Goal: Task Accomplishment & Management: Complete application form

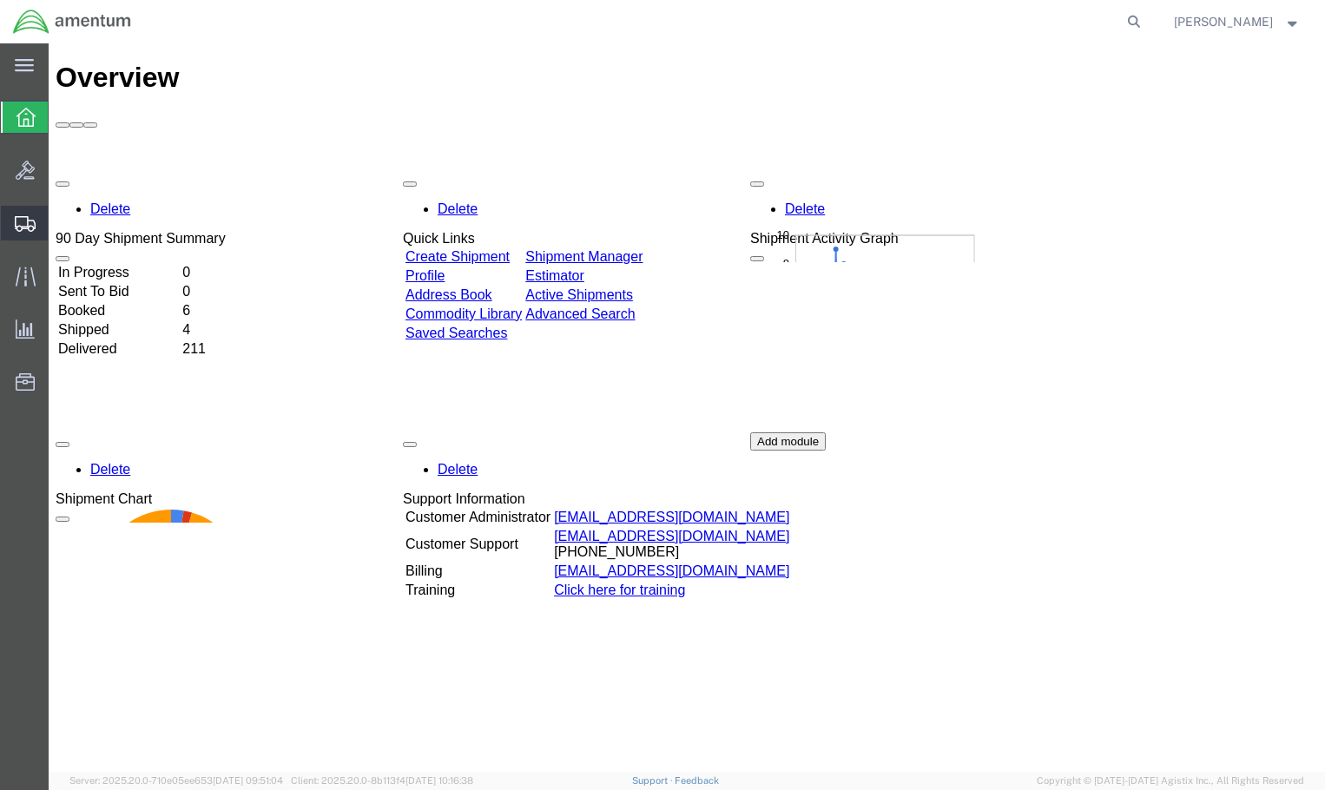
click at [0, 0] on span "Create Shipment" at bounding box center [0, 0] width 0 height 0
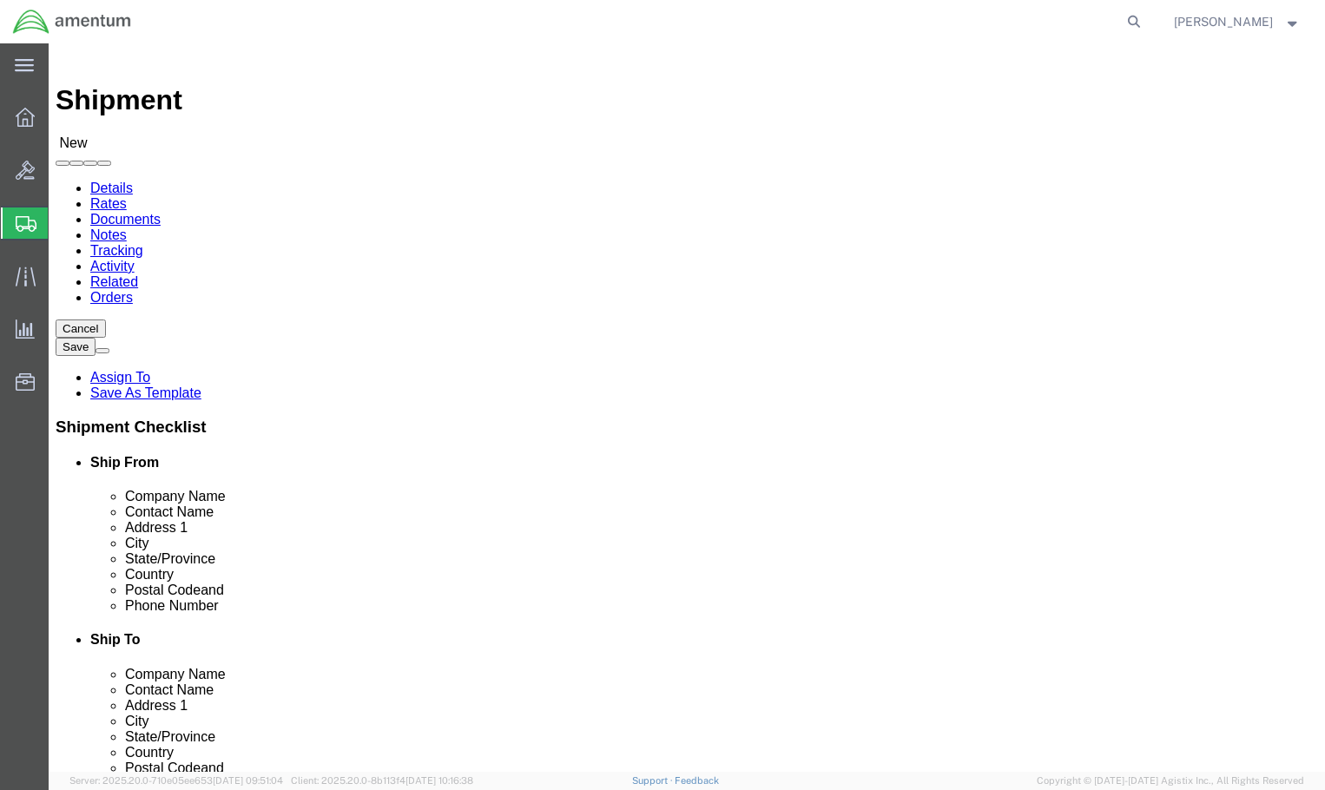
select select
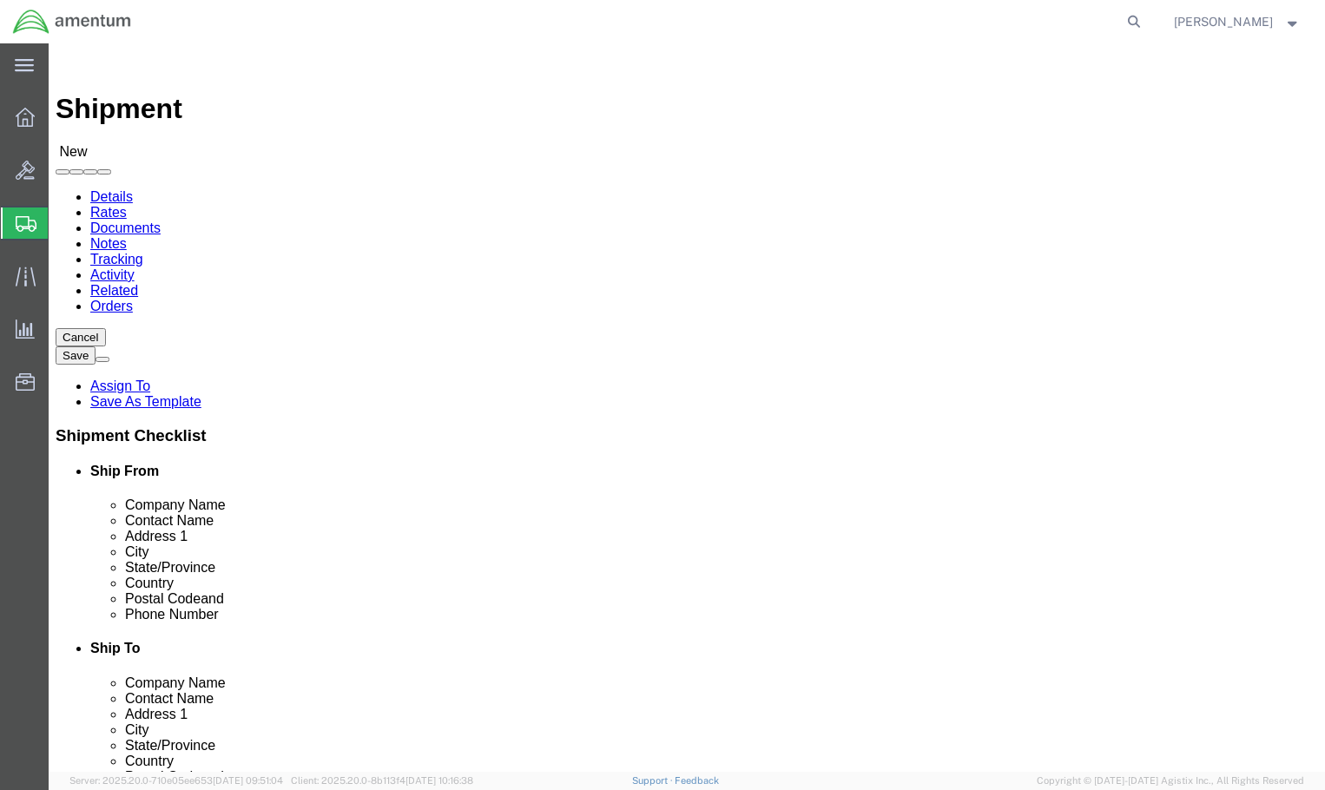
select select
click body "Shipment New Details Rates Documents Notes Tracking Activity Related Orders Can…"
select select "53953"
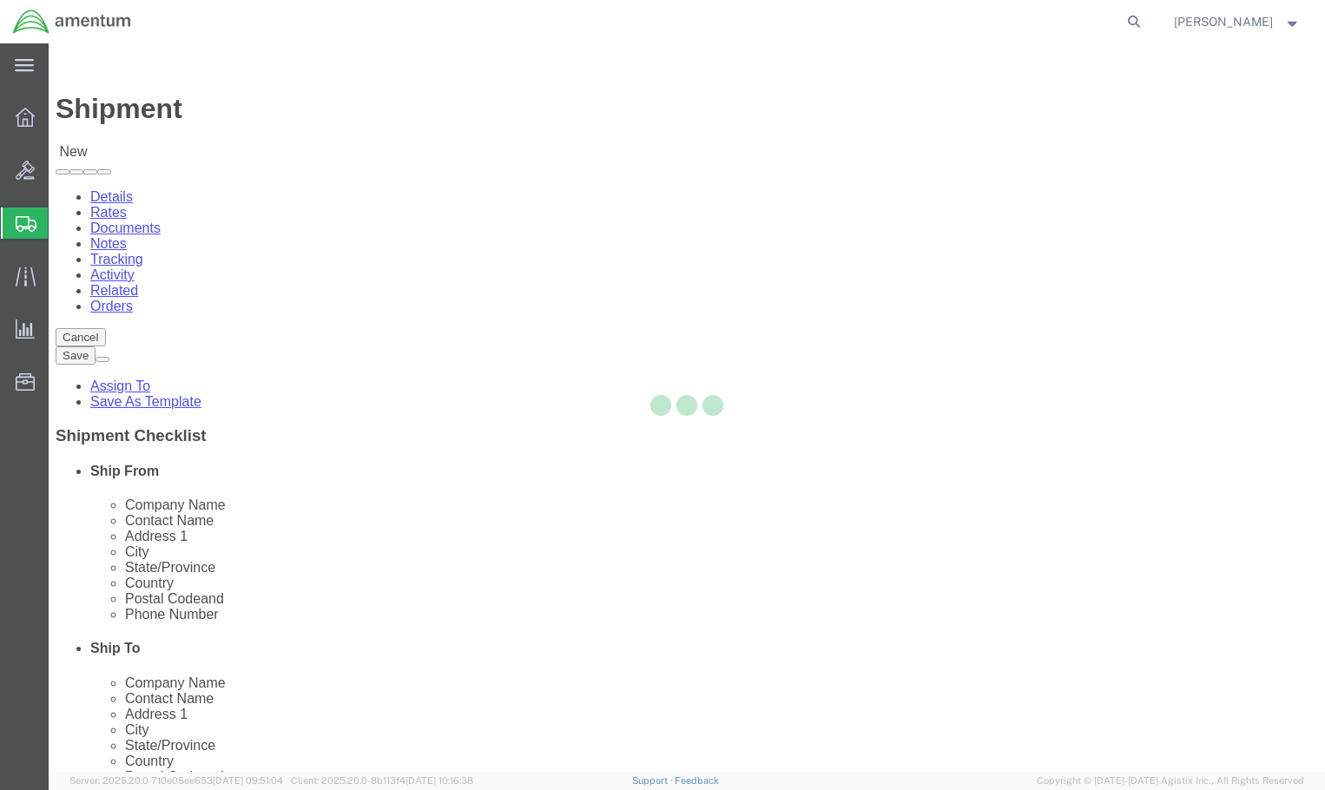
select select "FL"
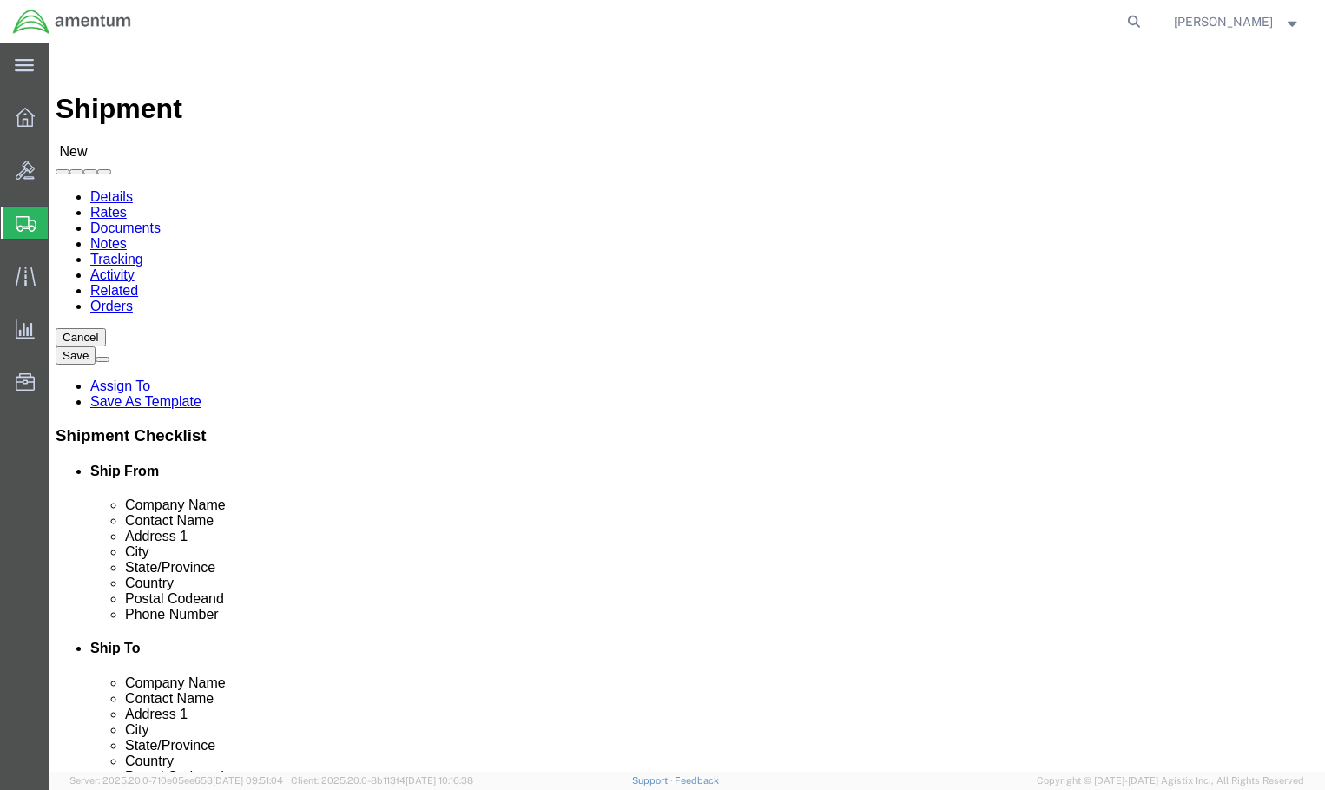
click input "text"
type input "561.655.51554301"
click input "text"
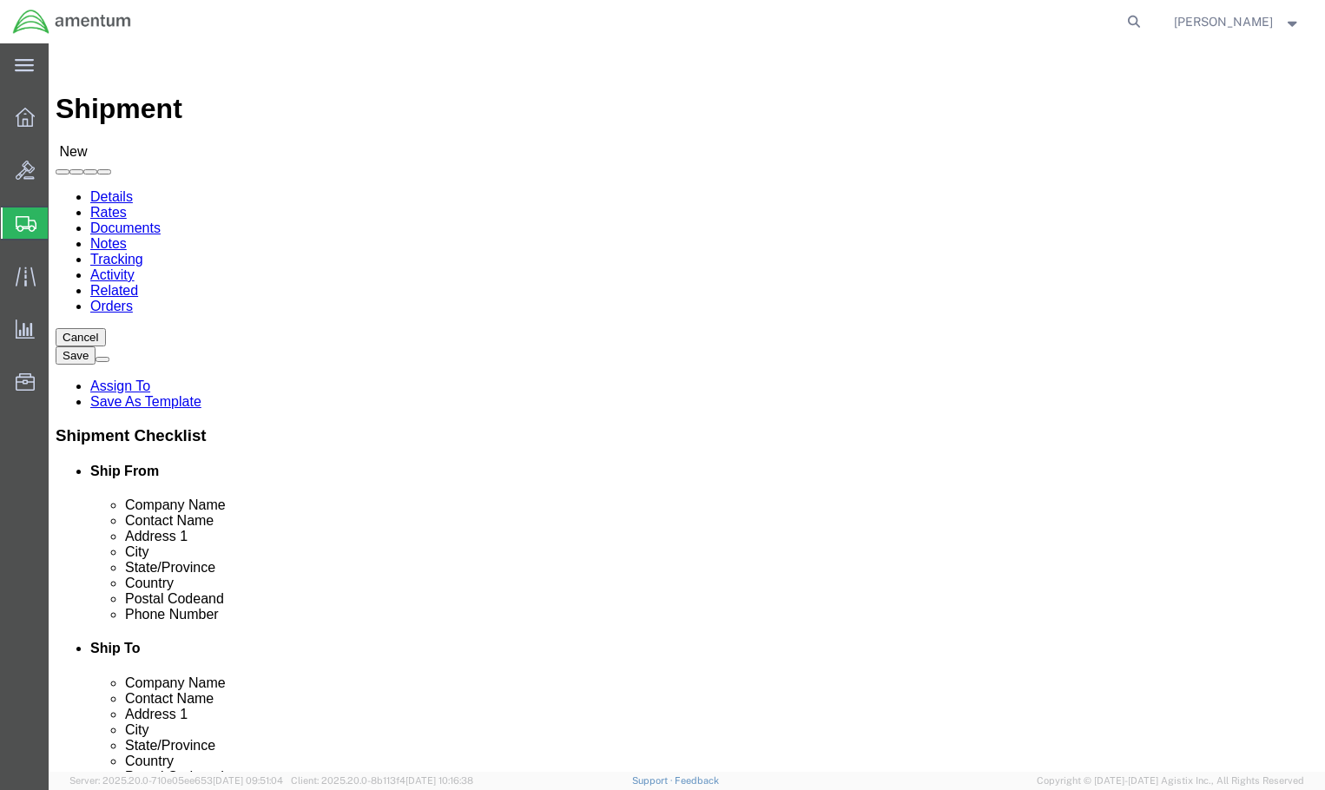
paste input "[PERSON_NAME][EMAIL_ADDRESS][PERSON_NAME][DOMAIN_NAME]"
type input "[PERSON_NAME].[PERSON_NAME].ctr@us.navy.miltiffany.[PERSON_NAME].ctr@[DOMAIN_NA…"
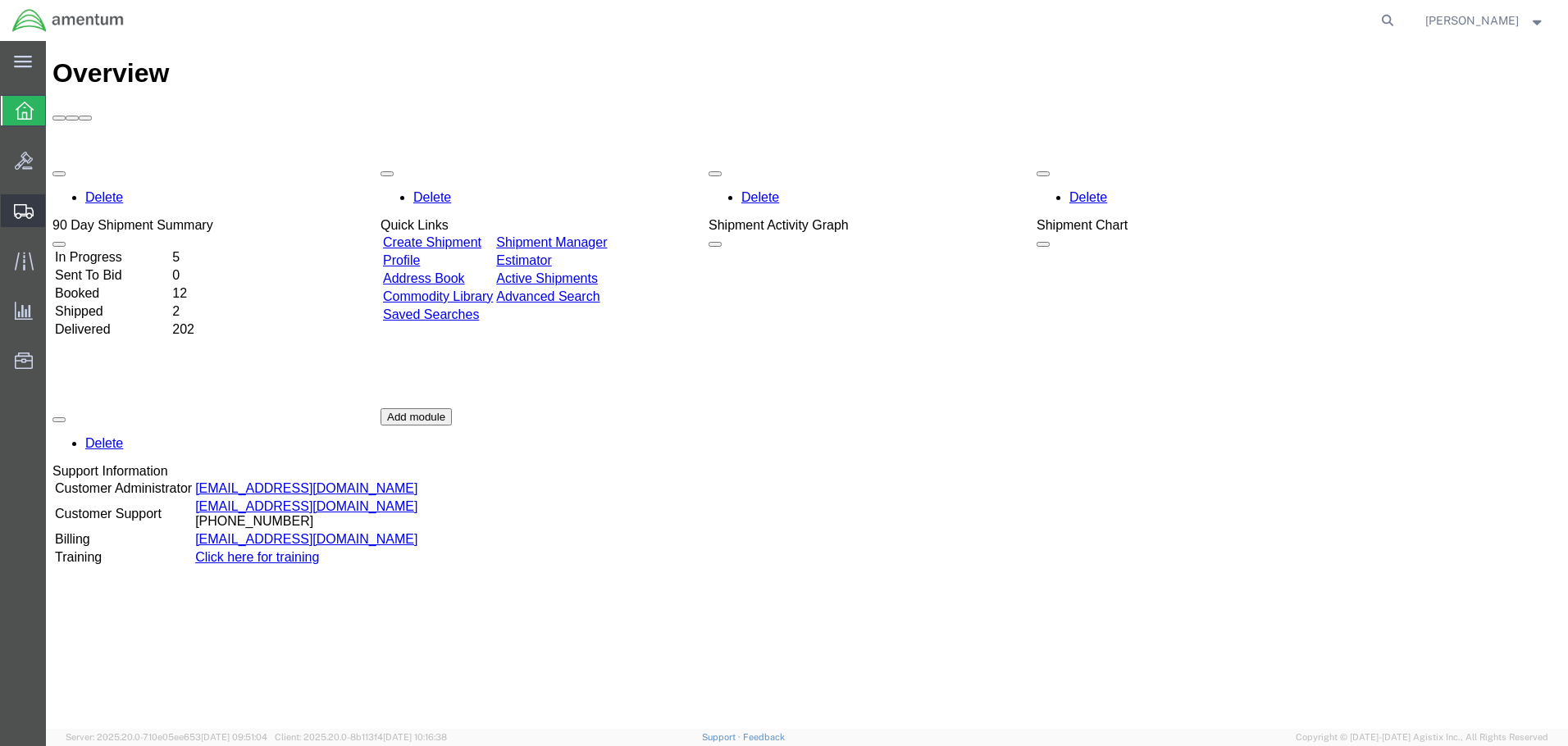
click at [0, 0] on span "Shipment Manager" at bounding box center [0, 0] width 0 height 0
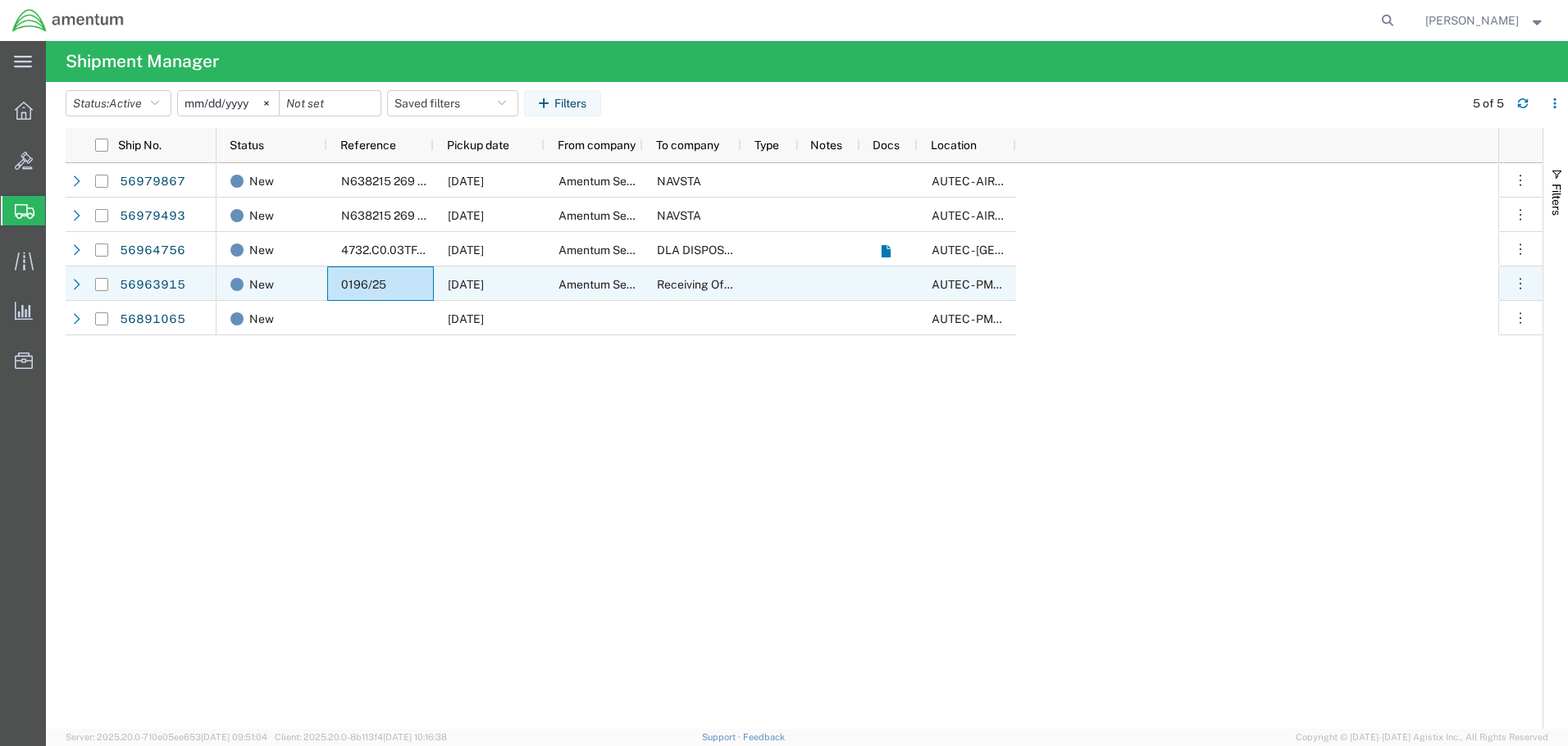
click at [353, 277] on div "0196/25" at bounding box center [380, 283] width 107 height 34
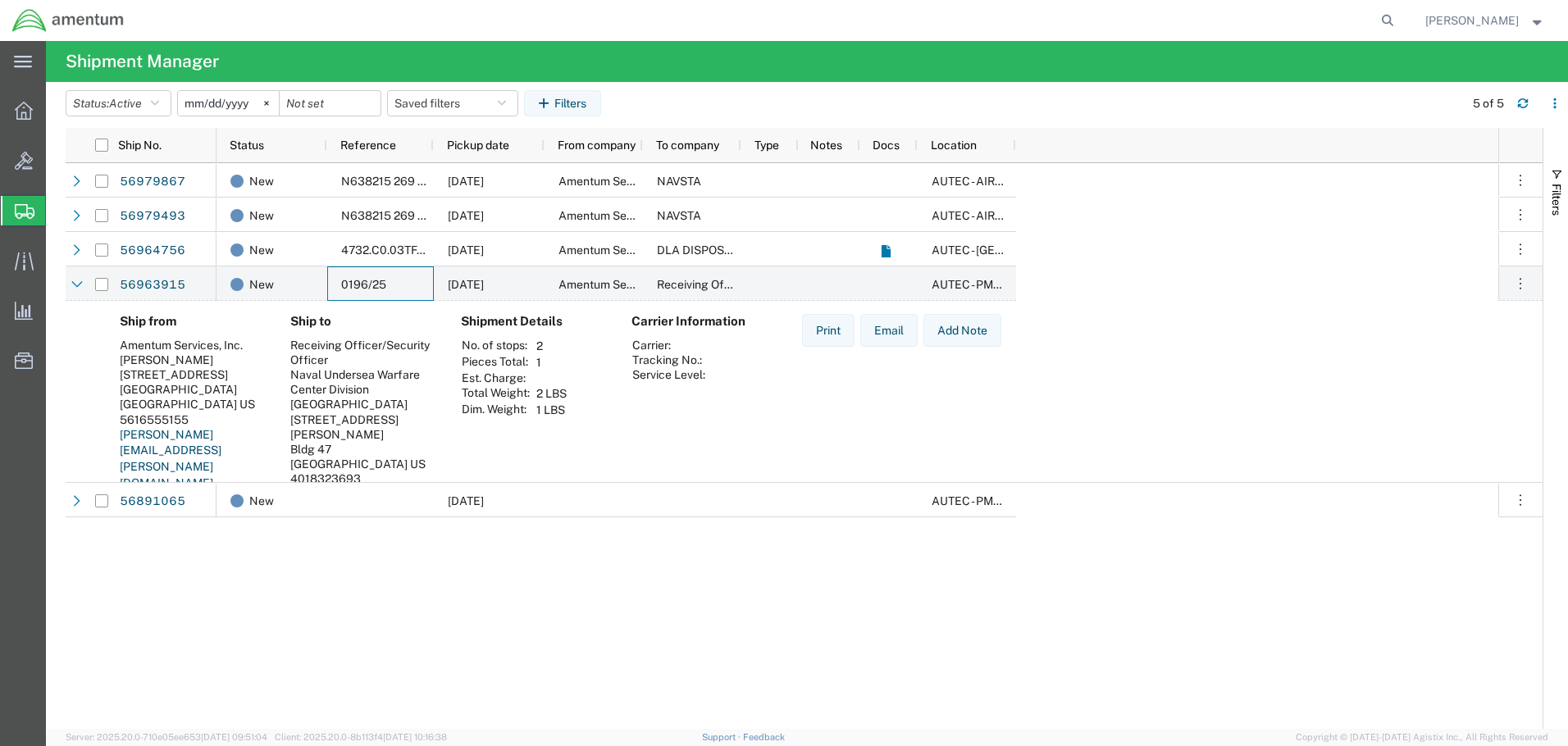
click at [0, 0] on span "Create Shipment" at bounding box center [0, 0] width 0 height 0
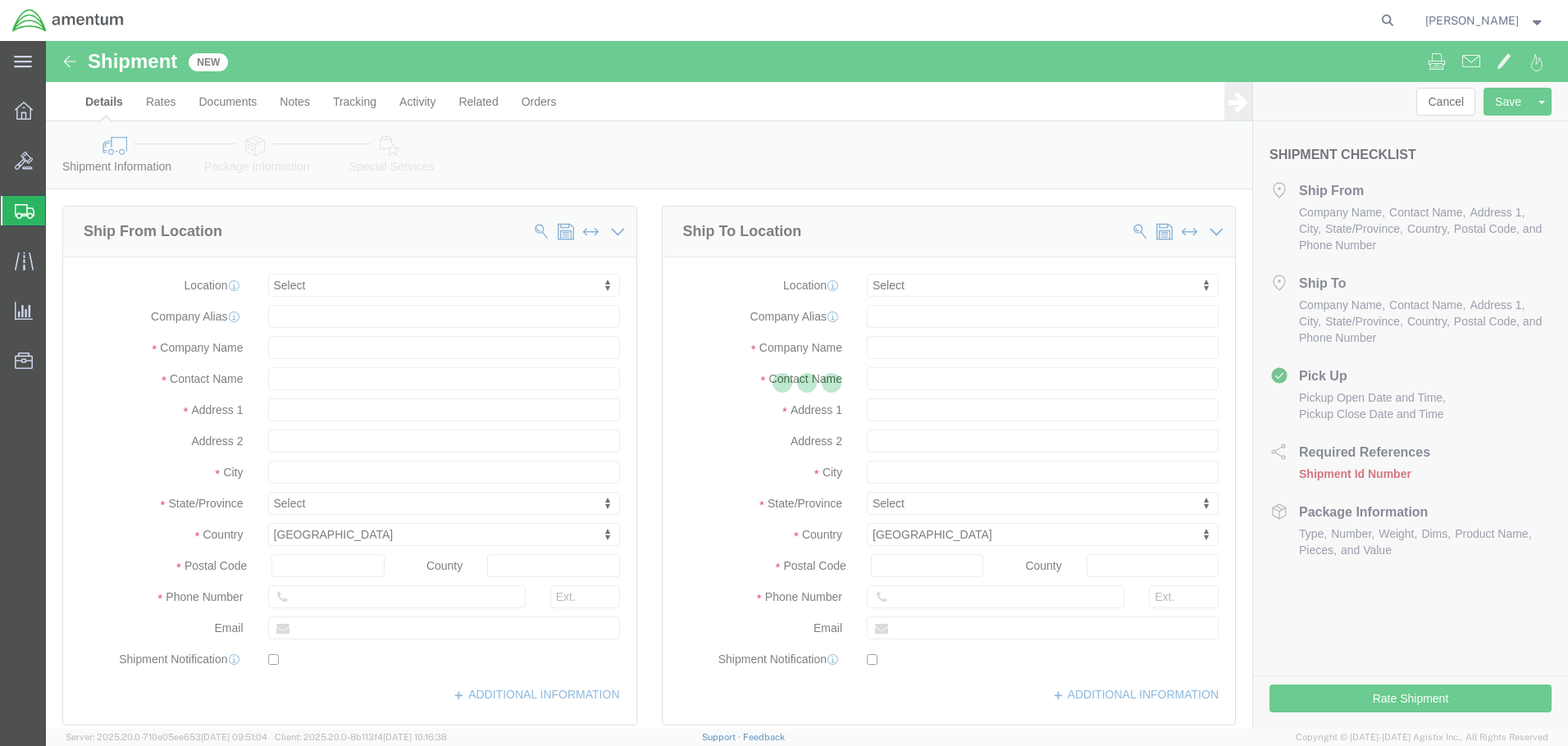
select select
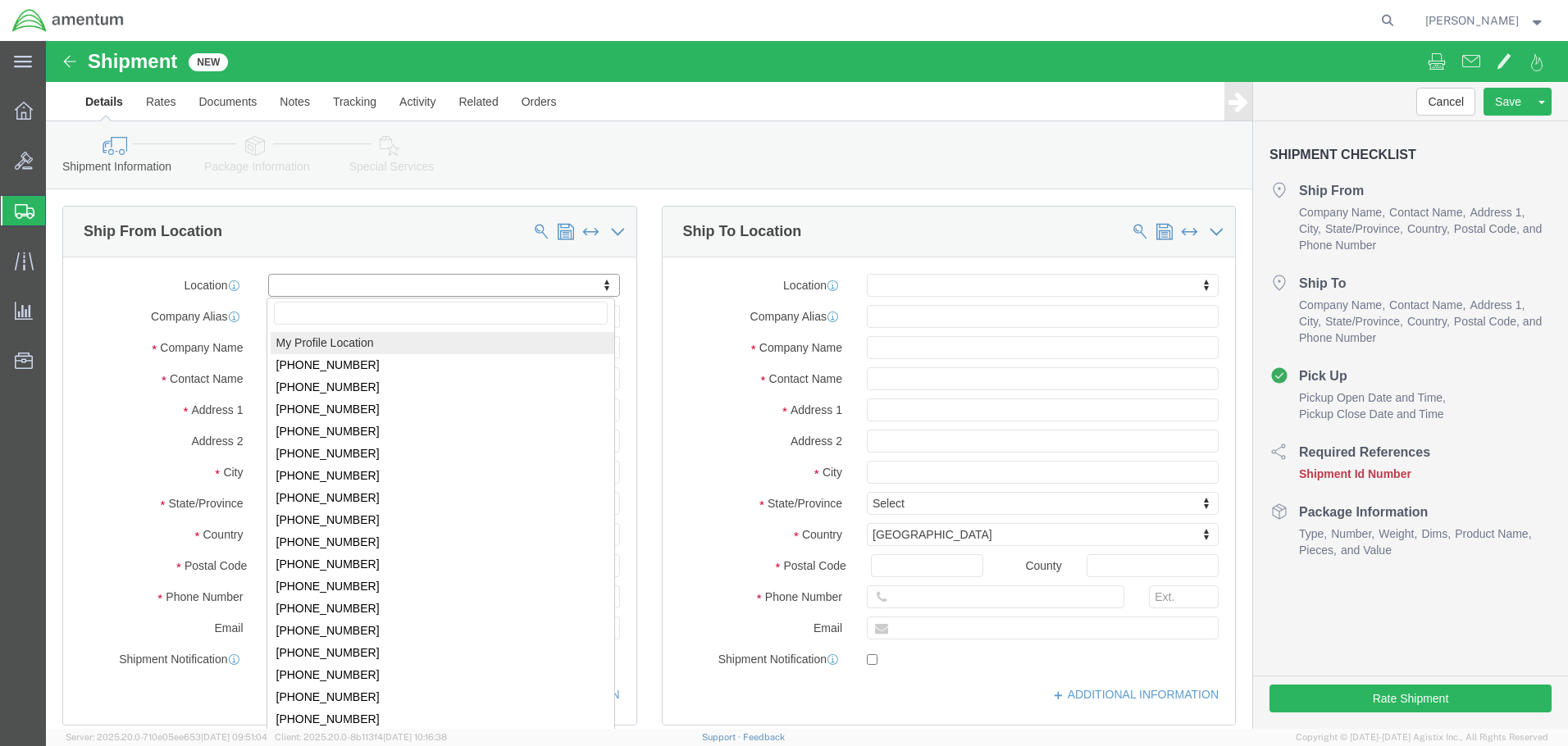
click body "Shipment New Details Rates Documents Notes Tracking Activity Related Orders Can…"
select select "53953"
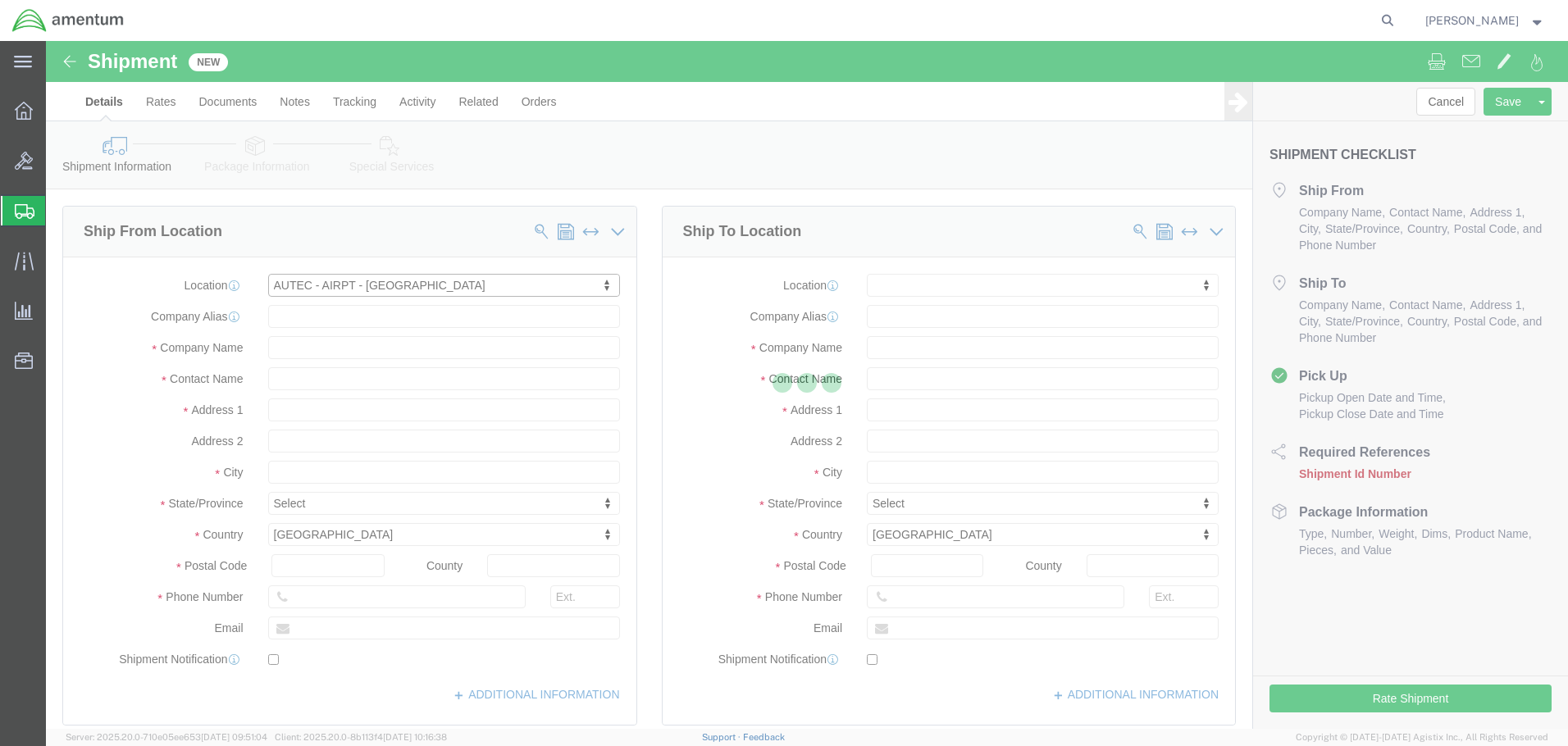
select select "FL"
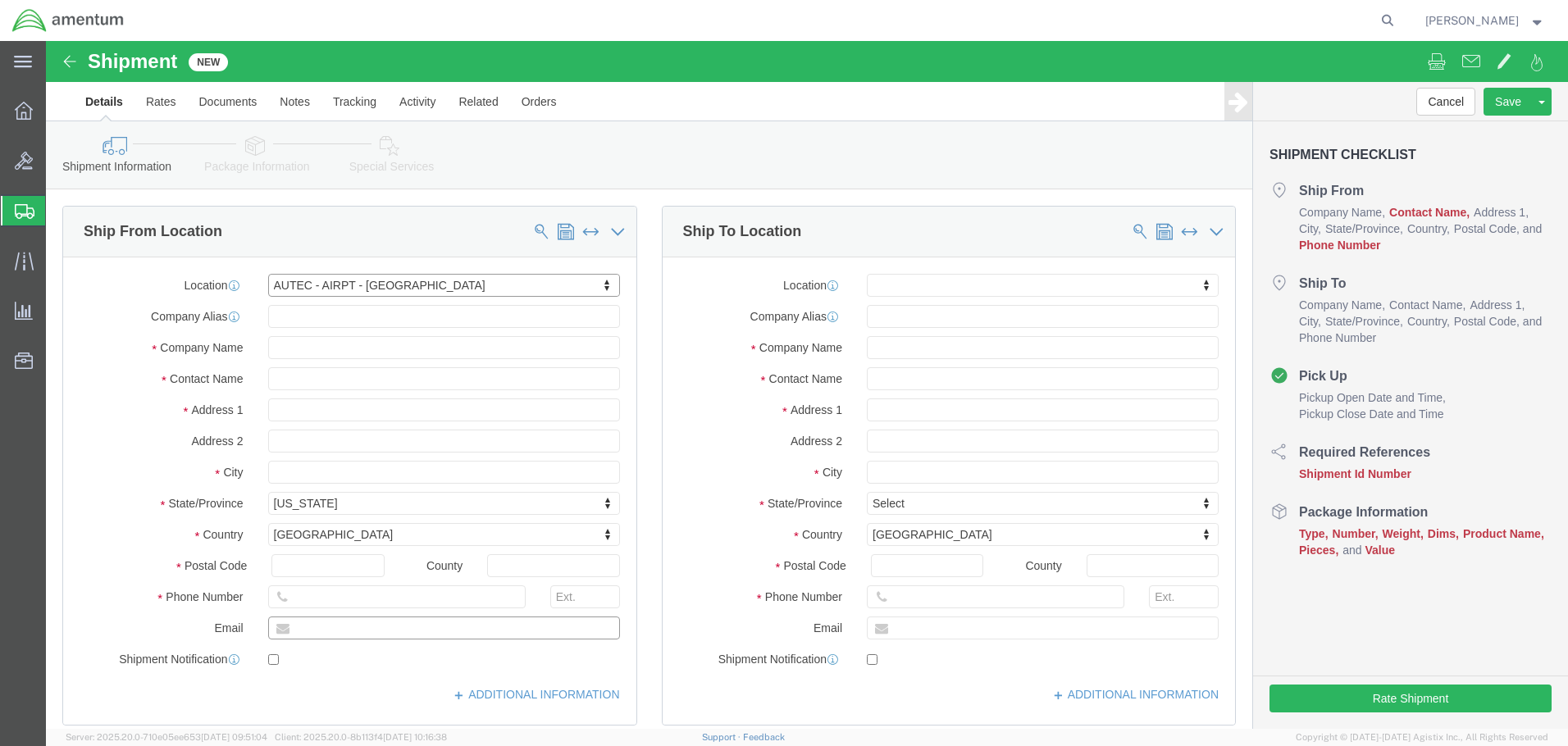
click input "text"
type input "[PERSON_NAME][EMAIL_ADDRESS][PERSON_NAME][DOMAIN_NAME]"
click input "text"
type input "561.655.5155"
click input "text"
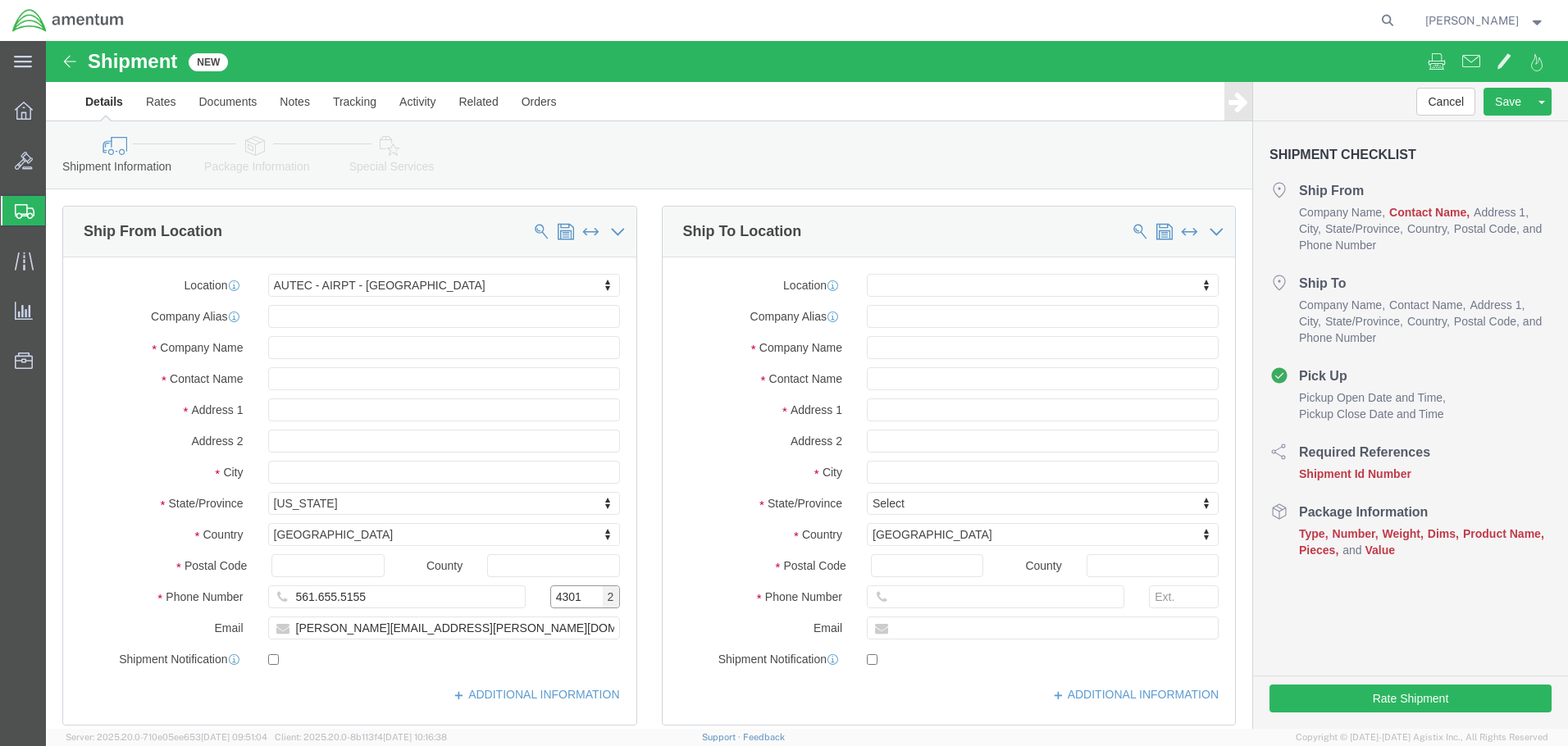
type input "4301"
click input "text"
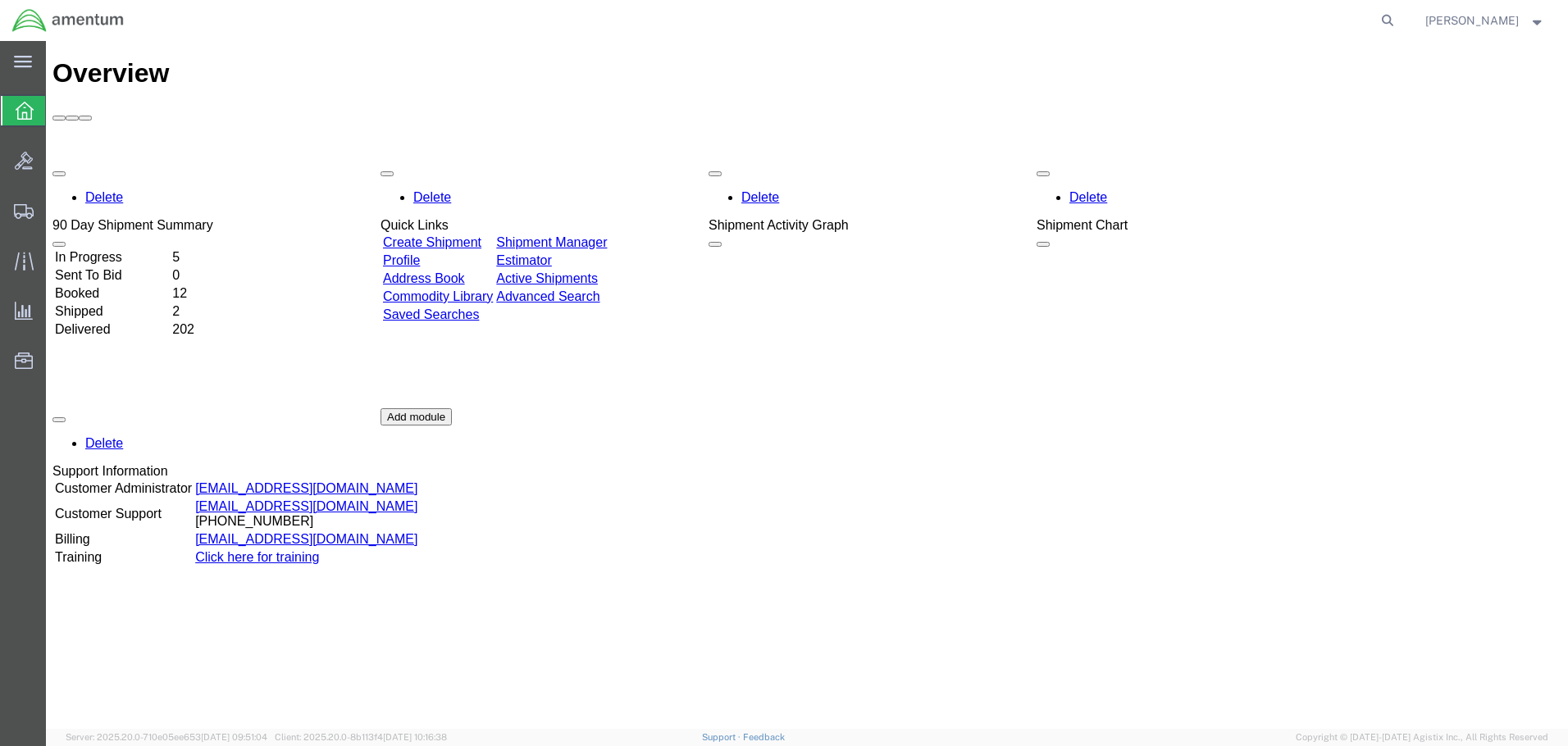
click at [170, 249] on td "In Progress" at bounding box center [111, 257] width 115 height 16
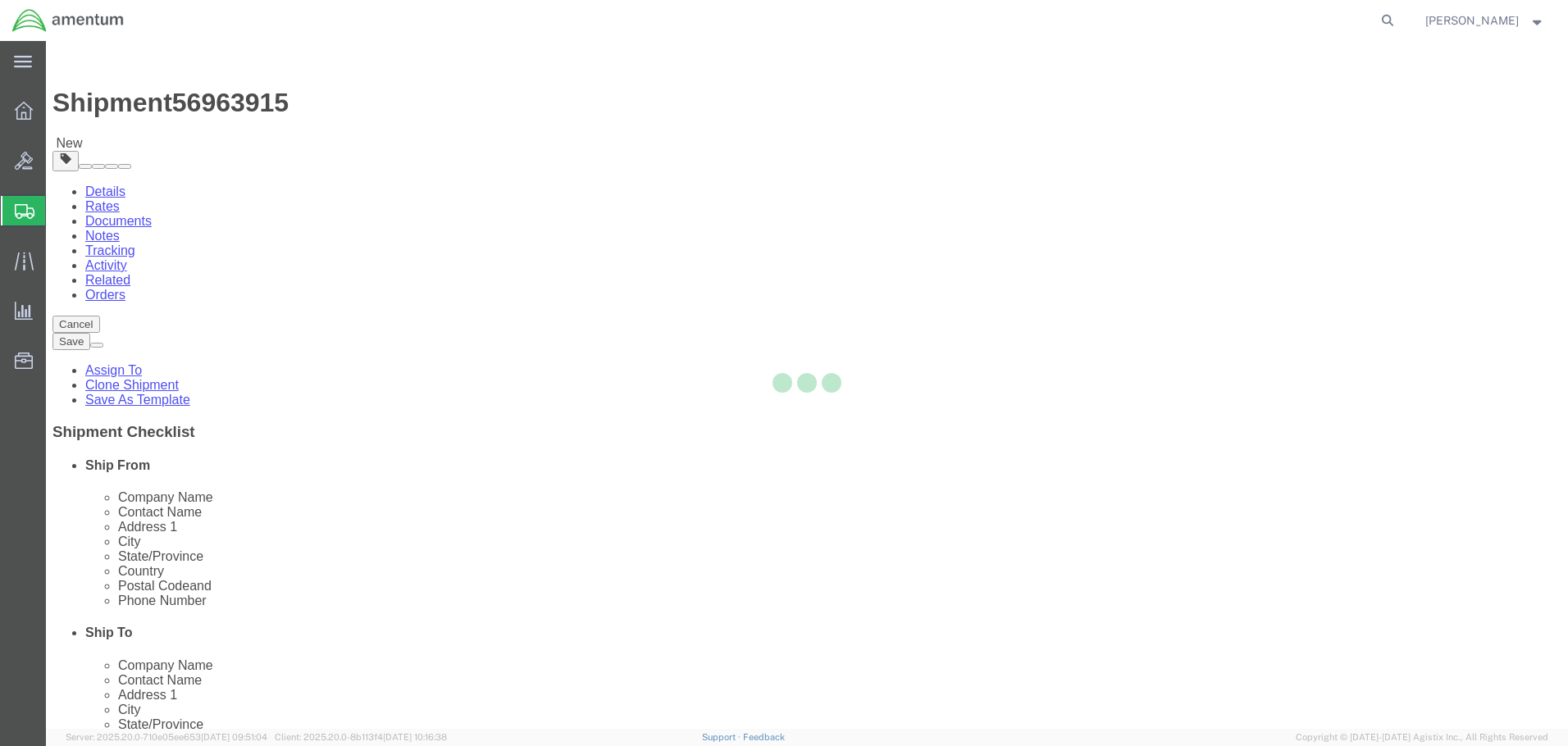
select select
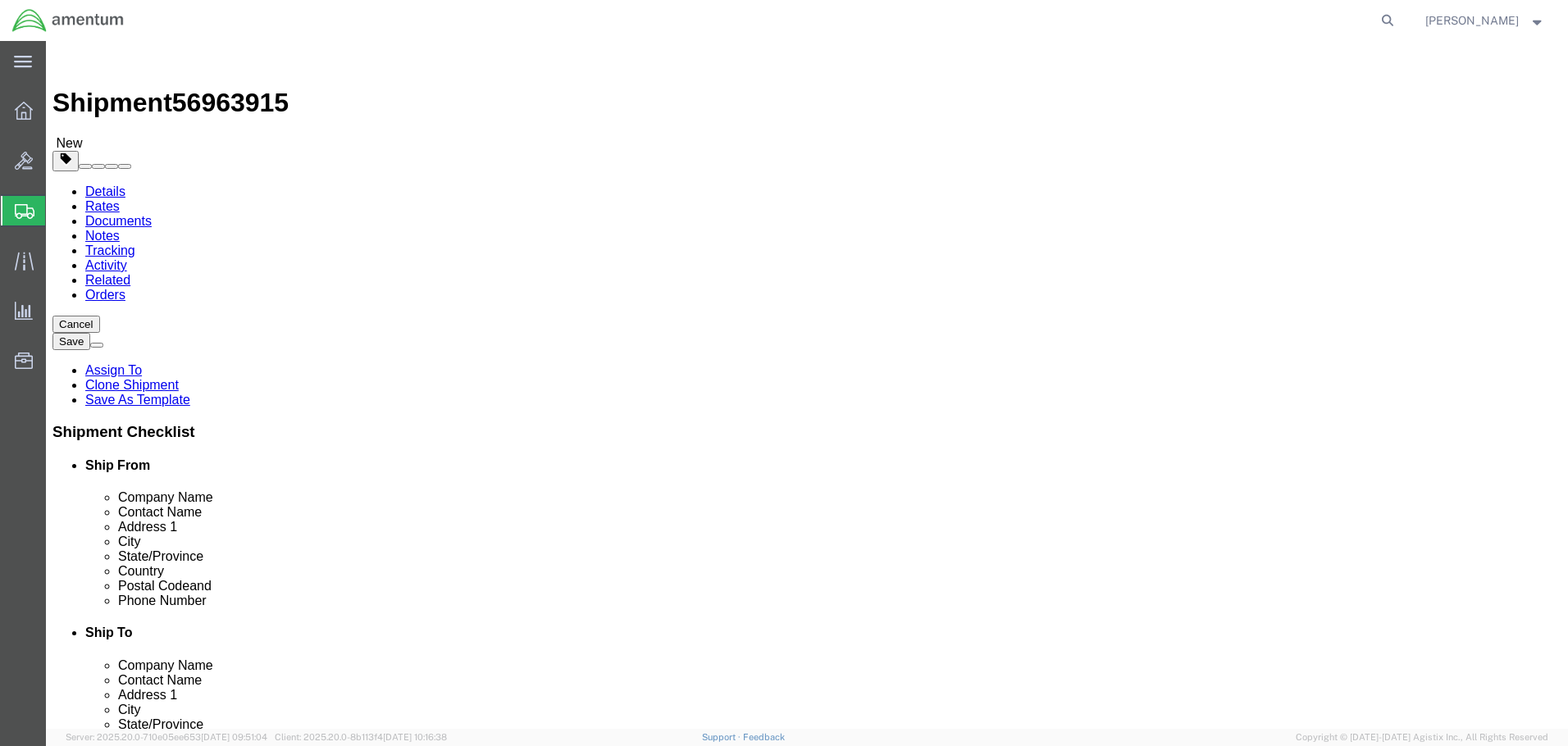
click input "rashonda.q.smith.ctr@us.navy.mil"
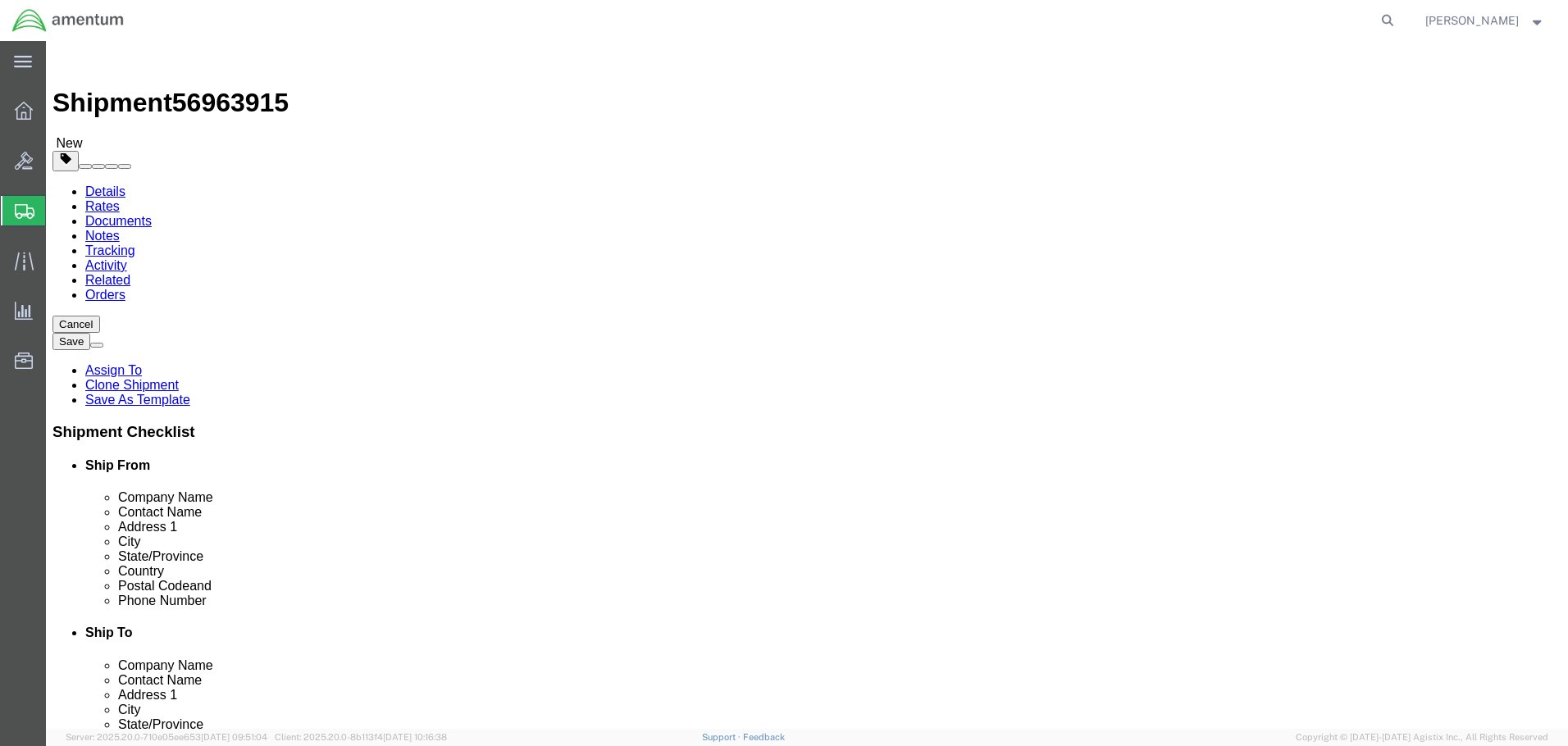
click input "rashonda.q.smith.ctr@us.navy.mil"
paste input "tiffany.e.orthaus"
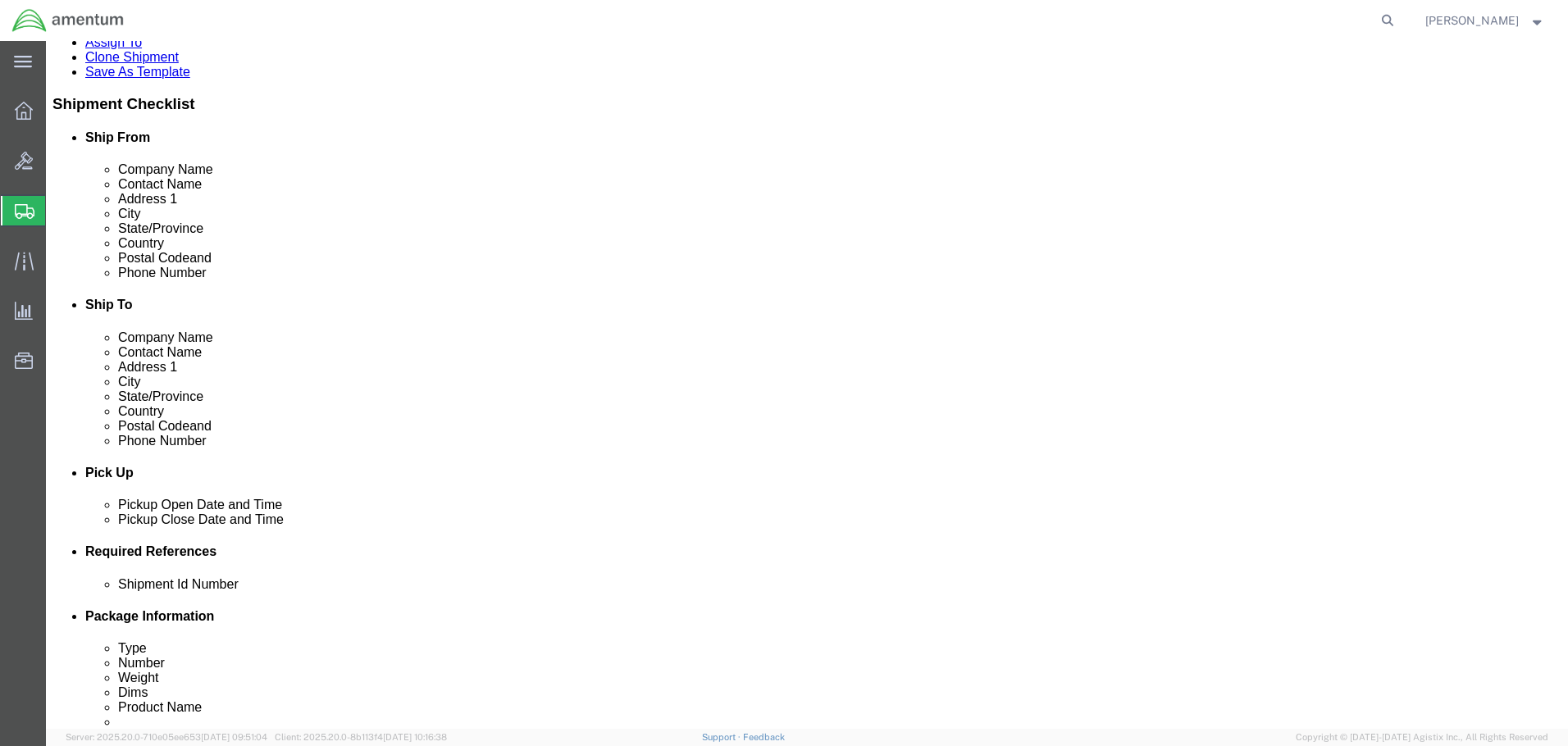
type input "[PERSON_NAME][EMAIL_ADDRESS][PERSON_NAME][DOMAIN_NAME]"
click div "Sep 30 2025 2:57 PM"
click div "Mode Select Air Less than Truckload Multi-Leg Ocean Freight Rail Small Parcel T…"
click div "Sep 01 2025 2:57 PM"
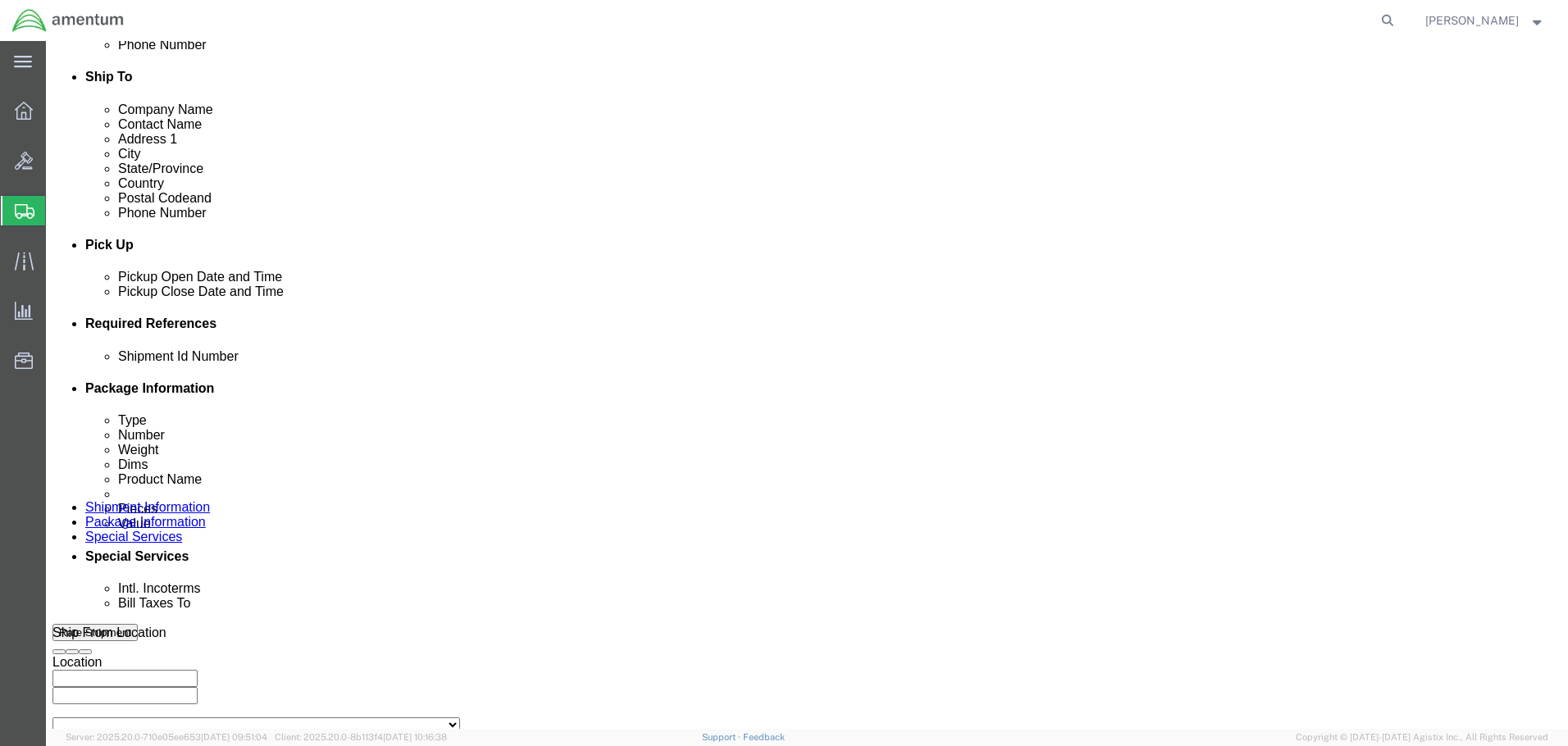
click th
click div "Ship From Location Location My Profile Location 1002-4122-6 1006-5256-0 1026-89…"
click div "Oct 01 2025 3:57 PM"
click div "Pickup Date: Pickup Start Date Pickup Start Time Pickup Open Date and Time Oct …"
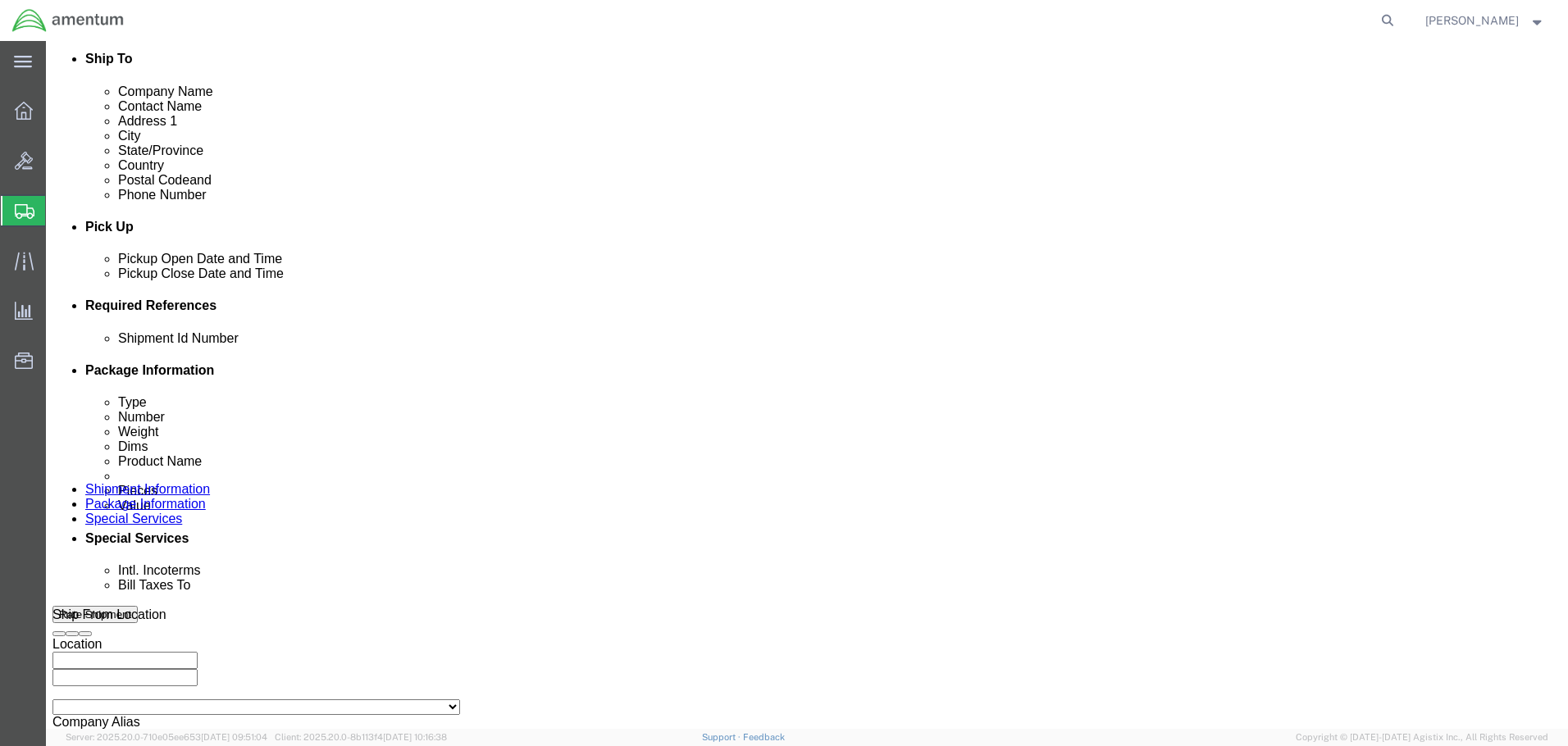
click button "Continue"
click input "9.50"
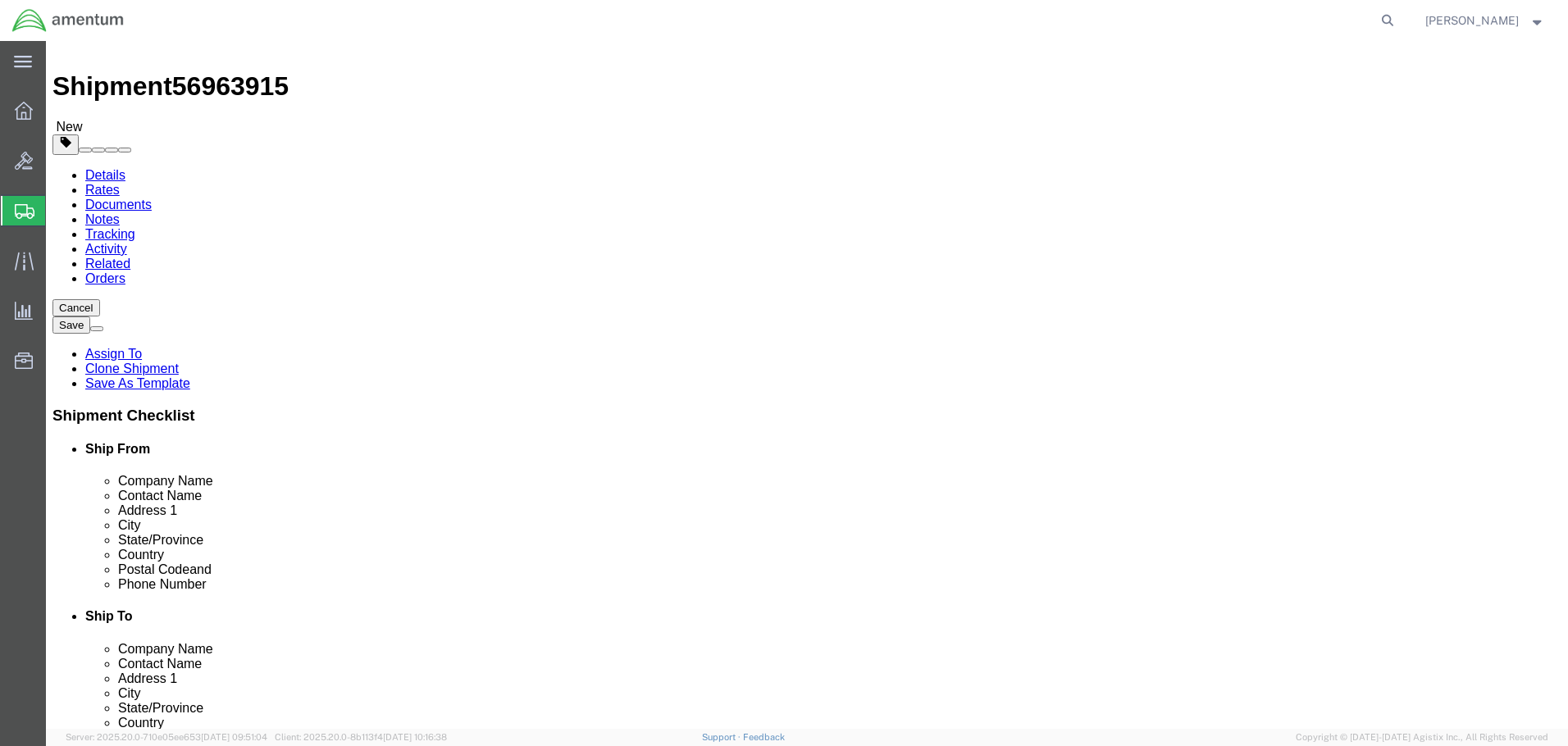
type input "13"
type input "10"
drag, startPoint x: 258, startPoint y: 362, endPoint x: 213, endPoint y: 358, distance: 45.2
click div "2.00 Select kgs lbs"
type input "1"
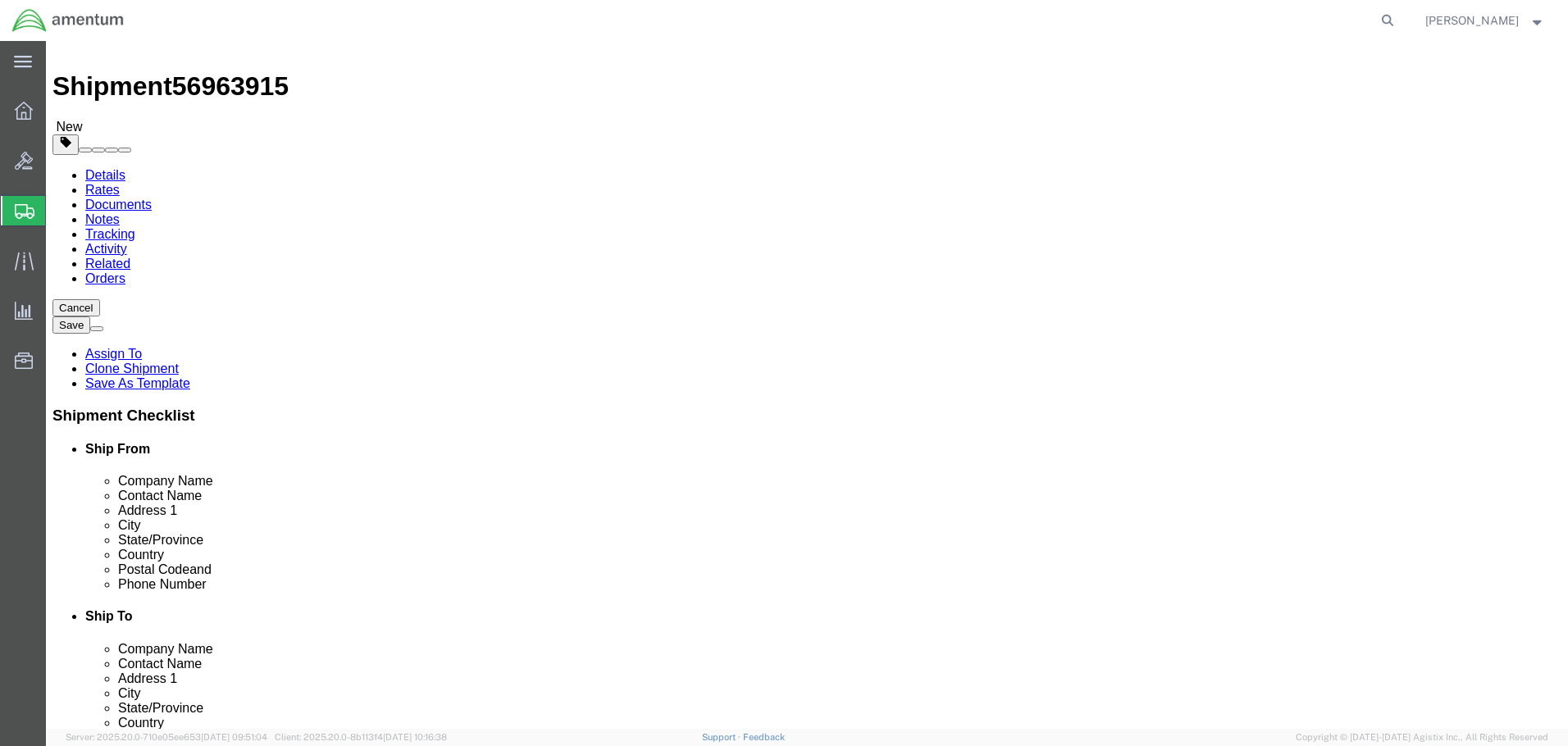
click div "Package Content # 1 1 x Your Packaging Package Type Select BCK Boxes Bale(s) Ba…"
click button "Continue"
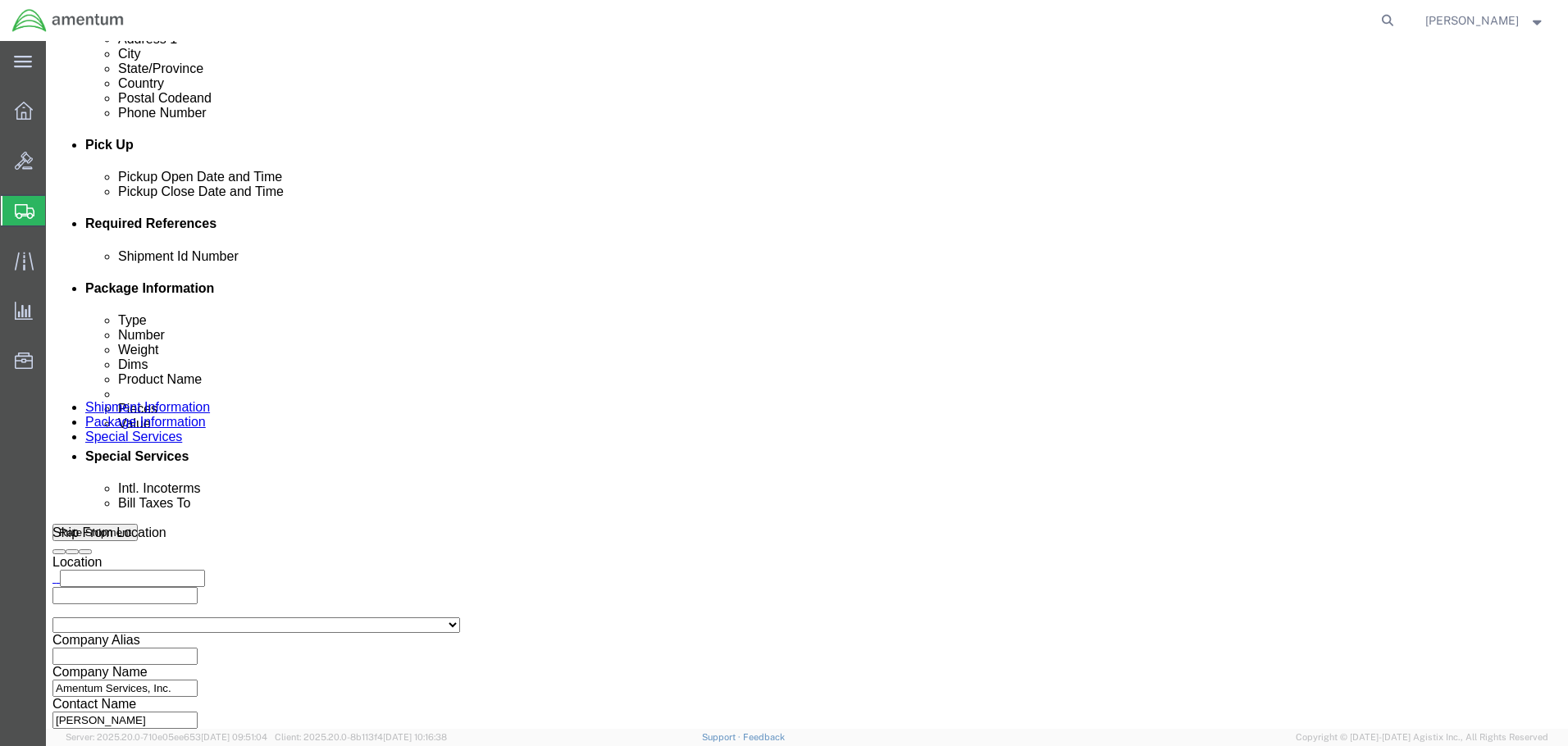
scroll to position [738, 0]
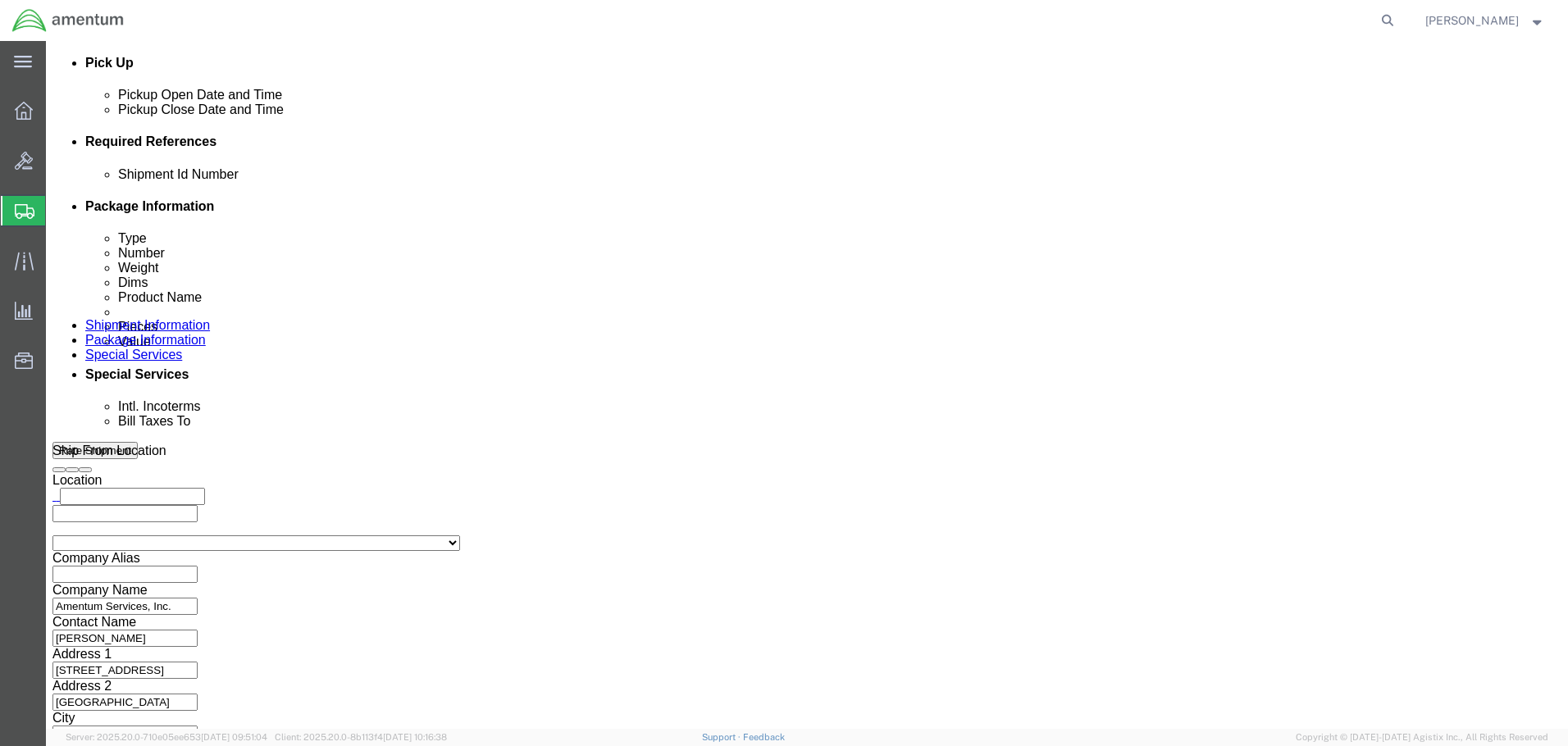
click input "Enter Email Address"
type input "Enter Email Address"
click input "text"
type input "[PERSON_NAME][EMAIL_ADDRESS][PERSON_NAME][DOMAIN_NAME]"
click body "Shipment 56963915 New Details Rates Documents Notes Tracking Activity Related O…"
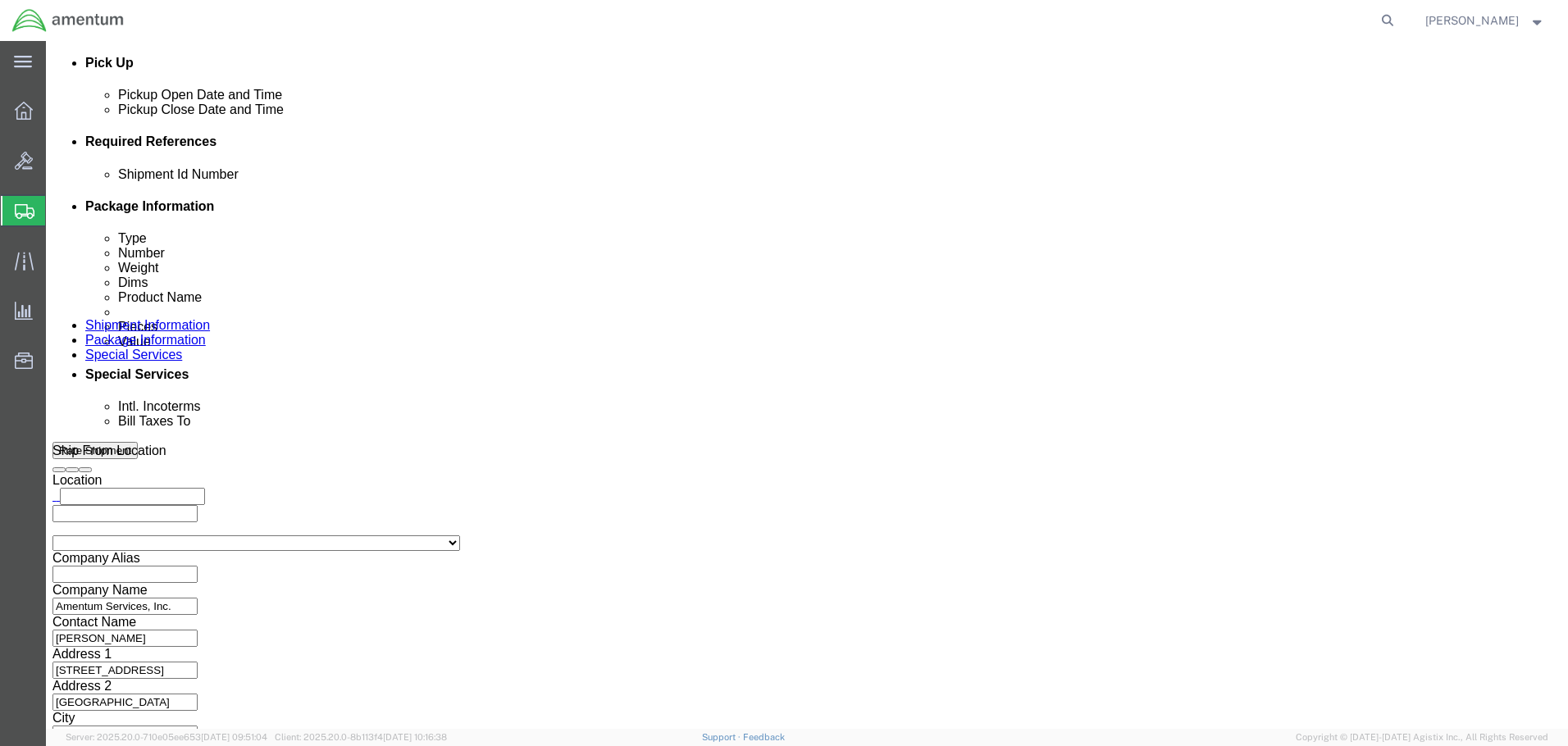
paste input "[PERSON_NAME][EMAIL_ADDRESS][PERSON_NAME][DOMAIN_NAME]"
type input "[PERSON_NAME][EMAIL_ADDRESS][PERSON_NAME][DOMAIN_NAME]"
click input "Include shipping documents"
checkbox input "true"
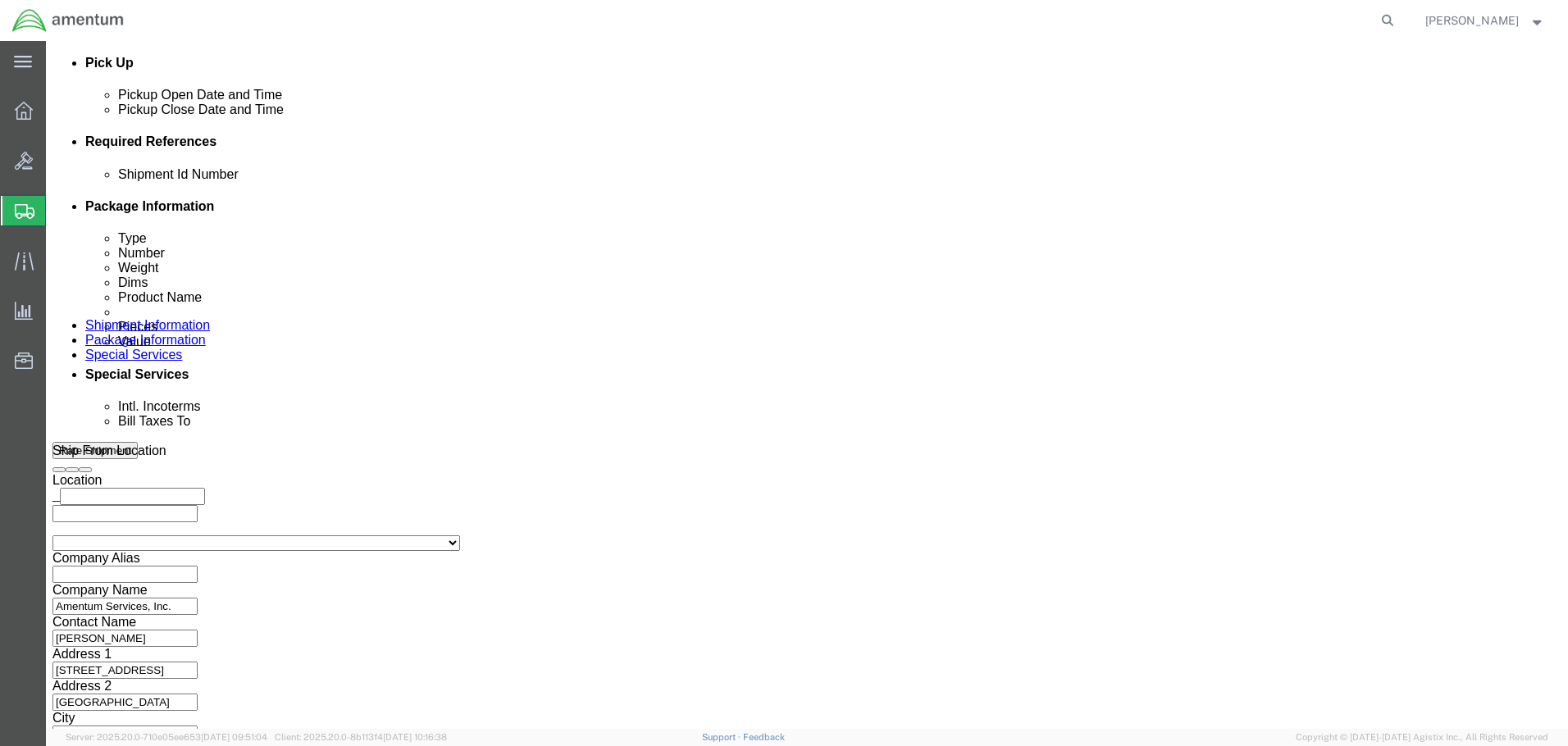
click input "Shipping Label"
checkbox input "true"
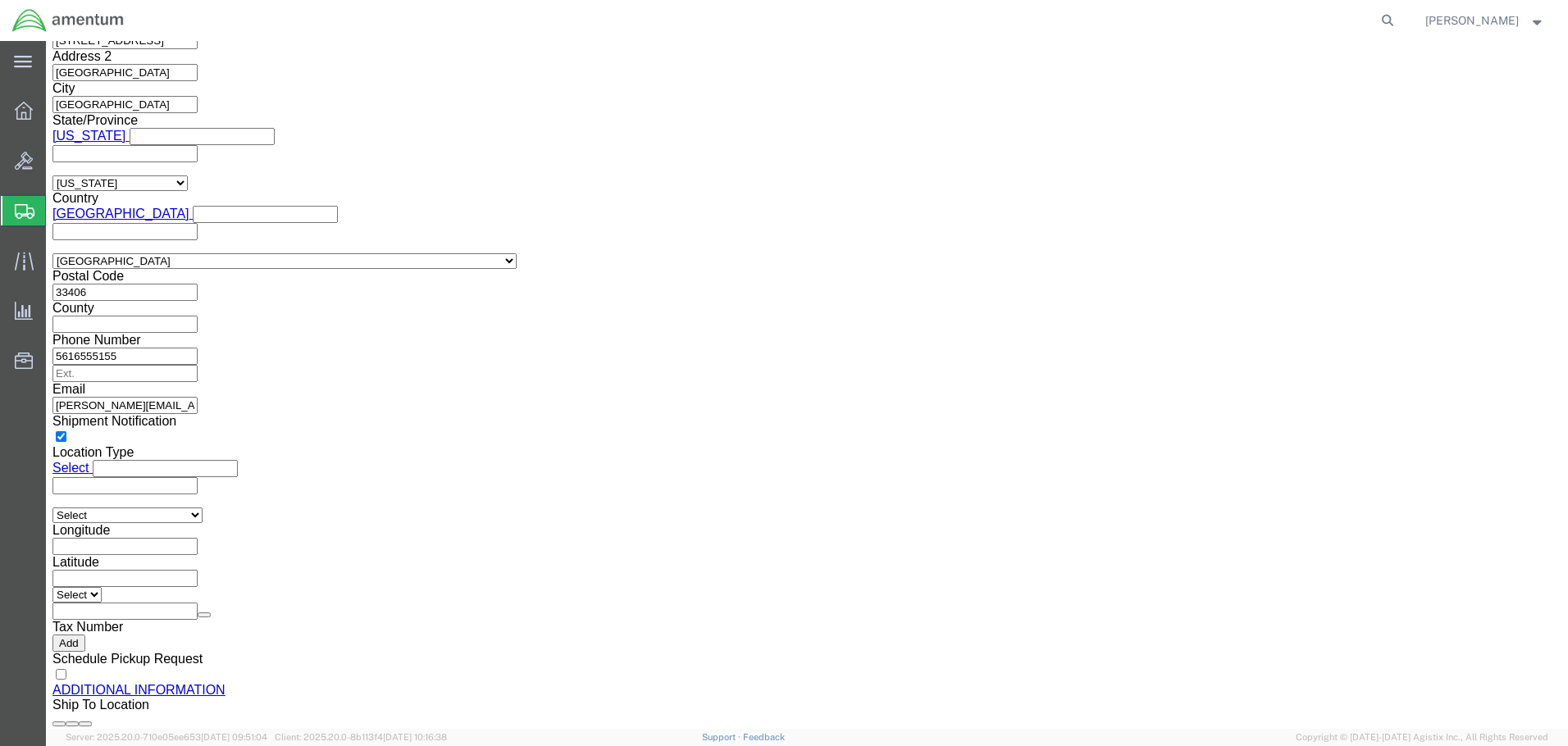
click button "Rate Shipment"
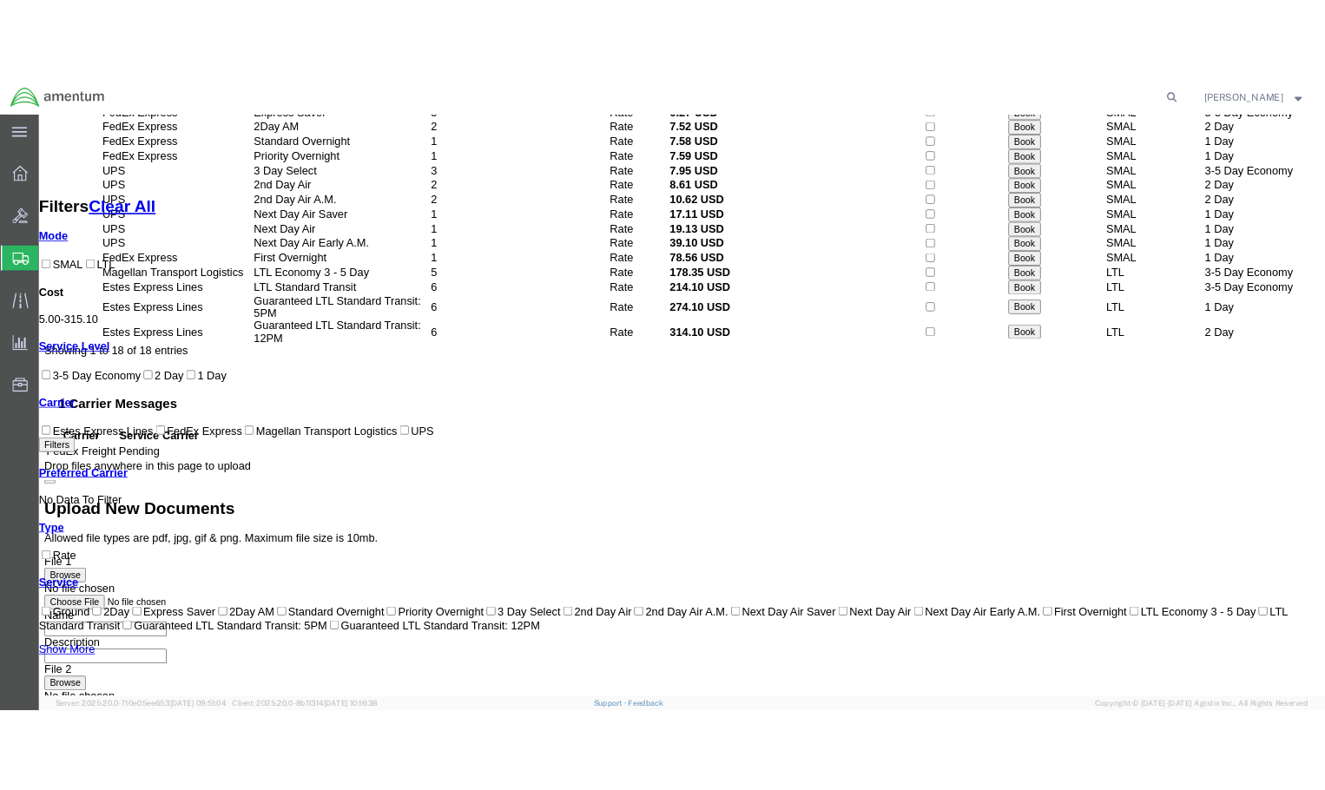
scroll to position [0, 0]
